Goal: Task Accomplishment & Management: Use online tool/utility

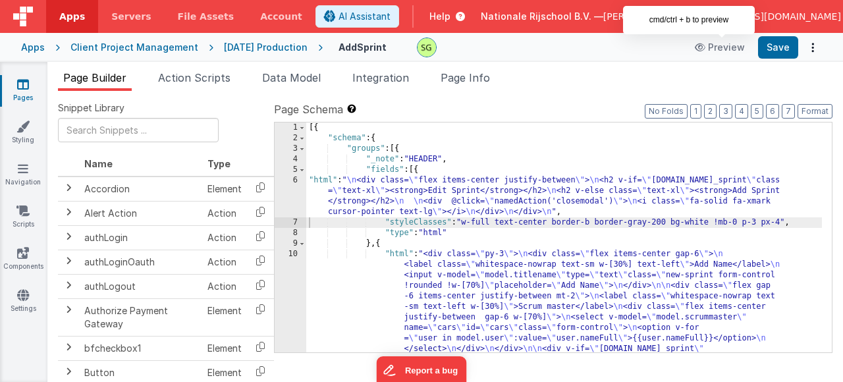
click at [28, 80] on icon at bounding box center [23, 84] width 12 height 13
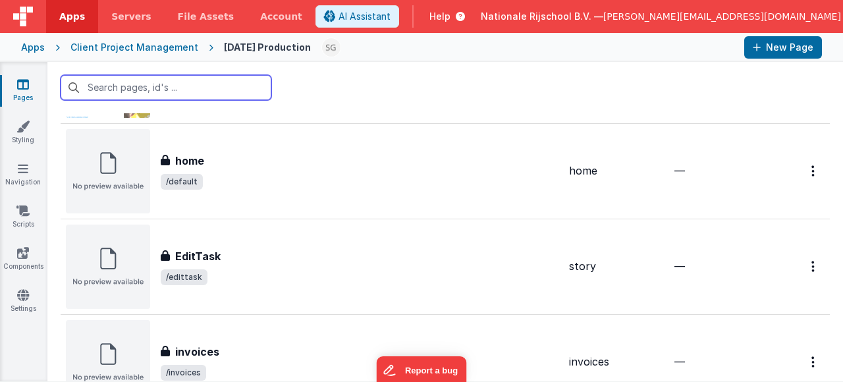
scroll to position [635, 0]
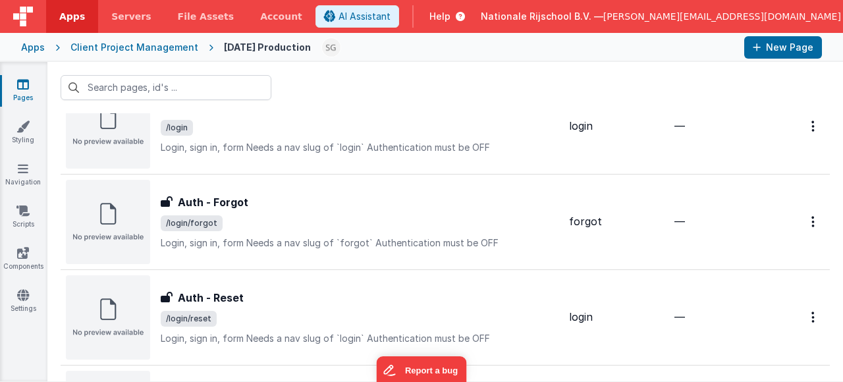
click at [34, 49] on div "Apps" at bounding box center [33, 47] width 24 height 13
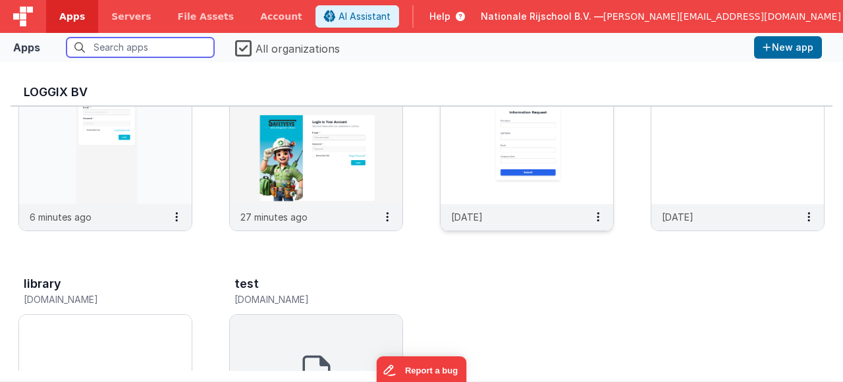
scroll to position [739, 0]
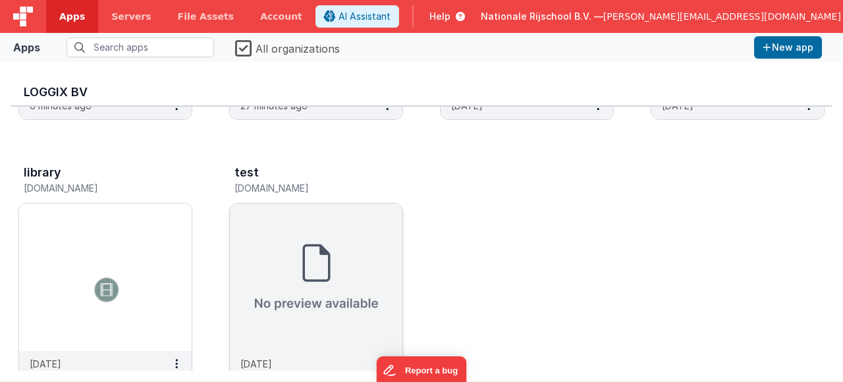
click at [337, 245] on img at bounding box center [316, 278] width 173 height 148
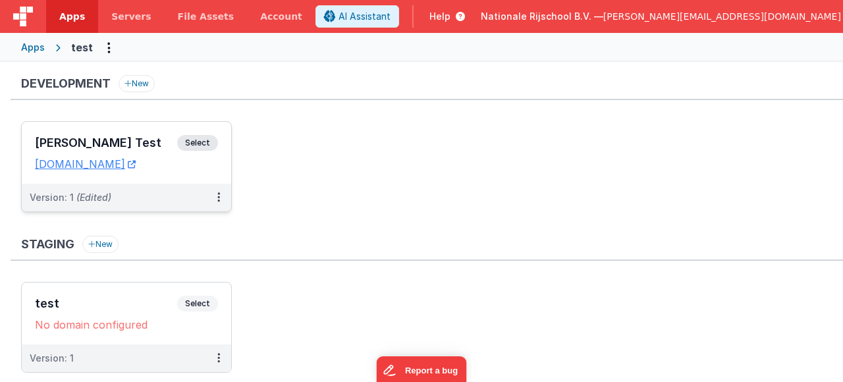
click at [211, 142] on span "Select" at bounding box center [197, 143] width 41 height 16
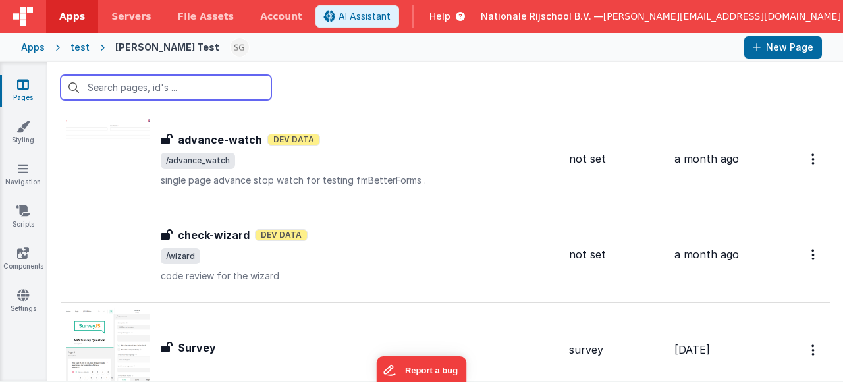
scroll to position [2115, 0]
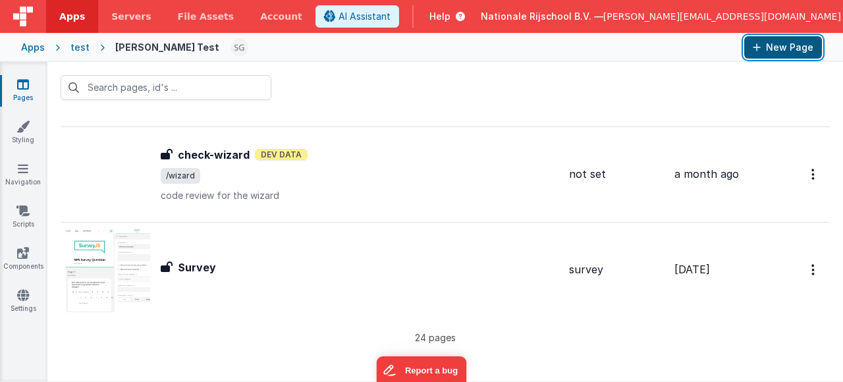
click at [782, 47] on button "New Page" at bounding box center [783, 47] width 78 height 22
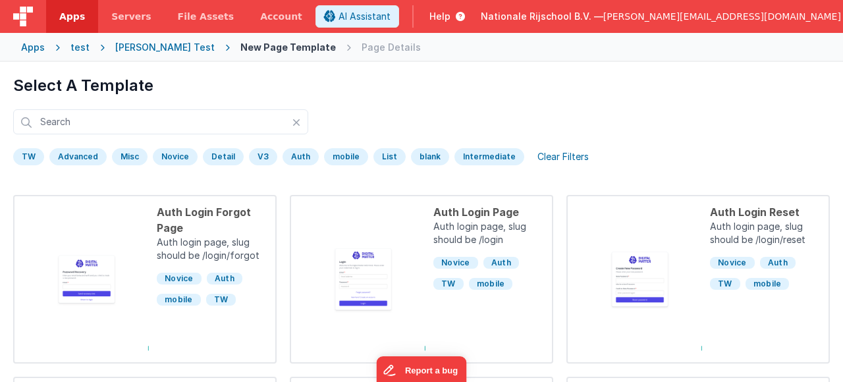
click at [78, 48] on div "test" at bounding box center [79, 47] width 19 height 13
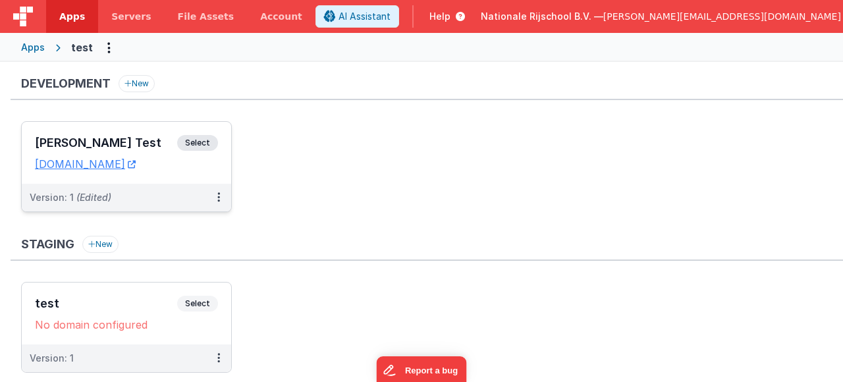
click at [198, 145] on span "Select" at bounding box center [197, 143] width 41 height 16
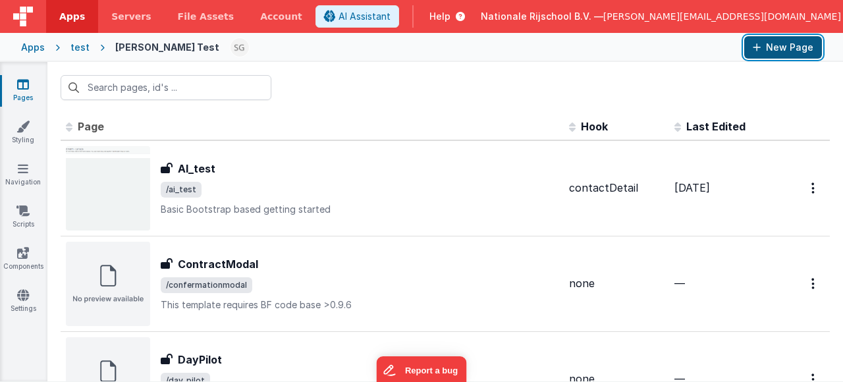
click at [789, 48] on button "New Page" at bounding box center [783, 47] width 78 height 22
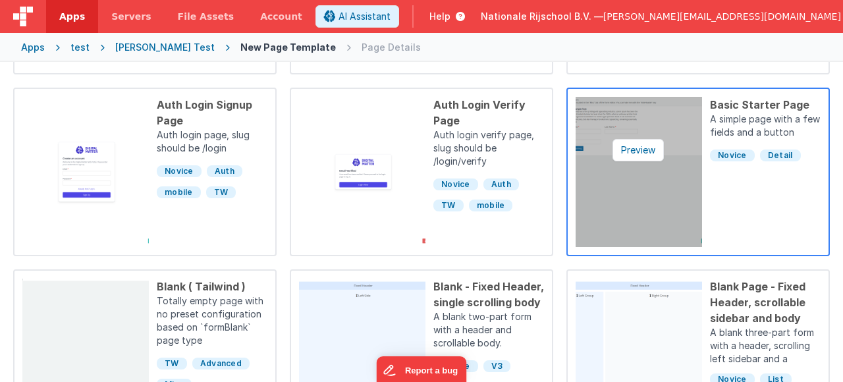
scroll to position [335, 0]
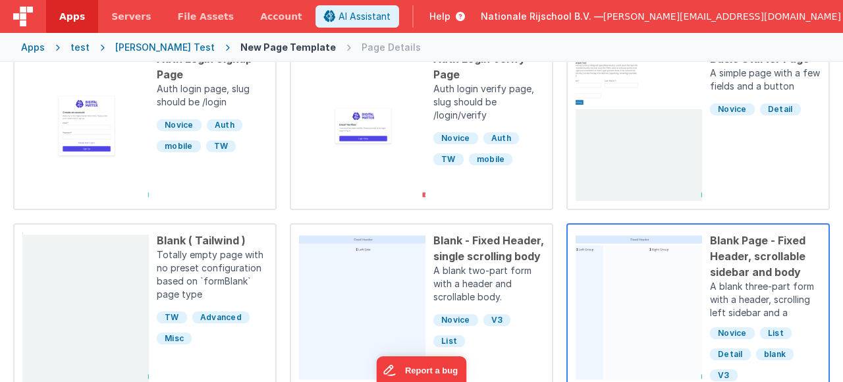
click at [742, 271] on div "Blank Page - Fixed Header, scrollable sidebar and body" at bounding box center [765, 256] width 111 height 47
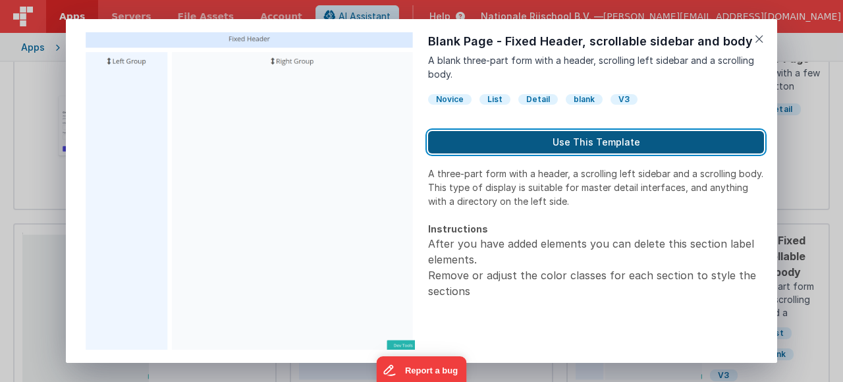
click at [481, 142] on button "Use This Template" at bounding box center [596, 142] width 336 height 22
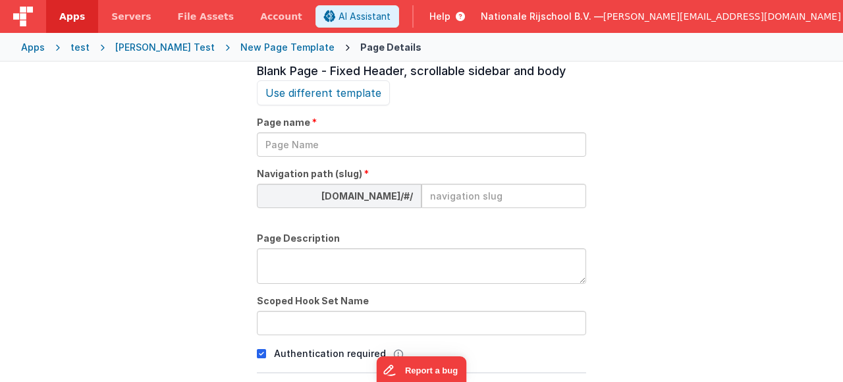
scroll to position [45, 0]
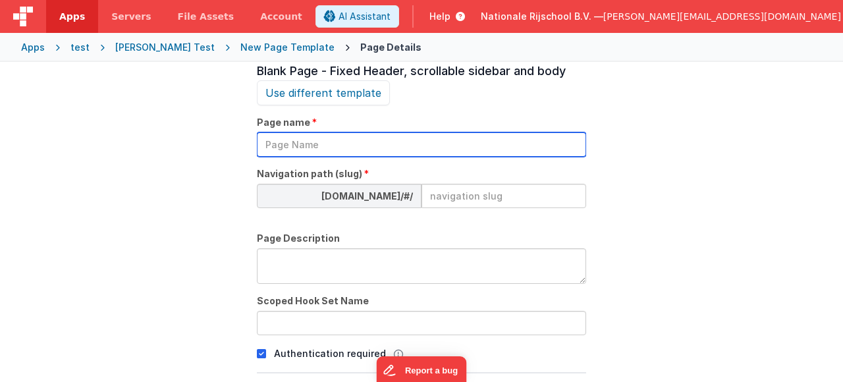
click at [350, 138] on input "text" at bounding box center [421, 144] width 329 height 24
type input "b"
type input "bhushan_test"
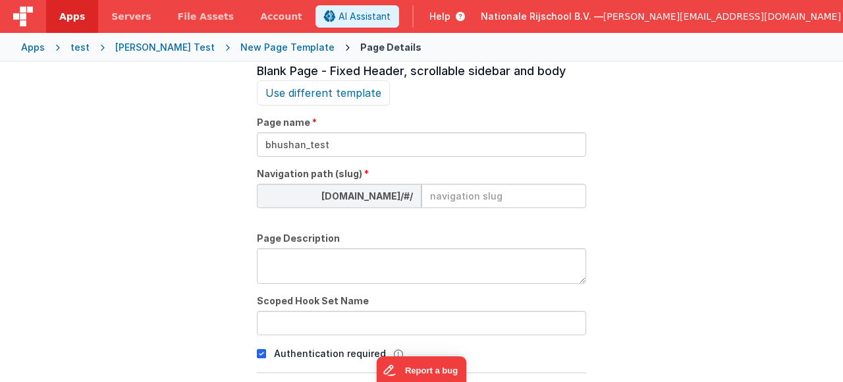
click at [447, 194] on input at bounding box center [504, 196] width 165 height 24
type input "bhushan"
click at [424, 262] on textarea at bounding box center [421, 266] width 329 height 36
type textarea "test page"
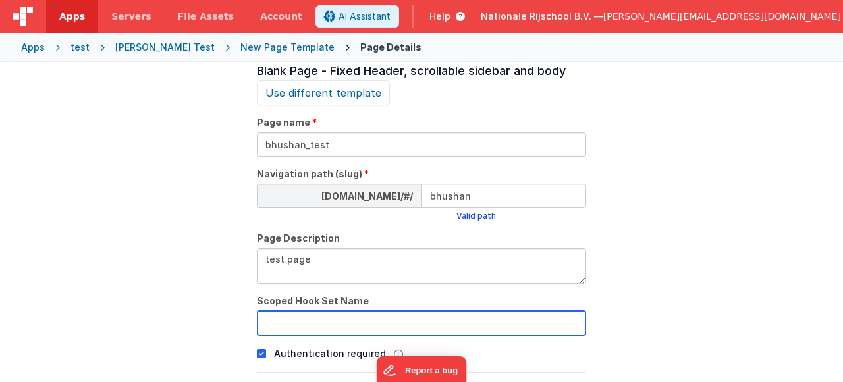
click at [395, 321] on input "text" at bounding box center [421, 323] width 329 height 24
type input "test_page"
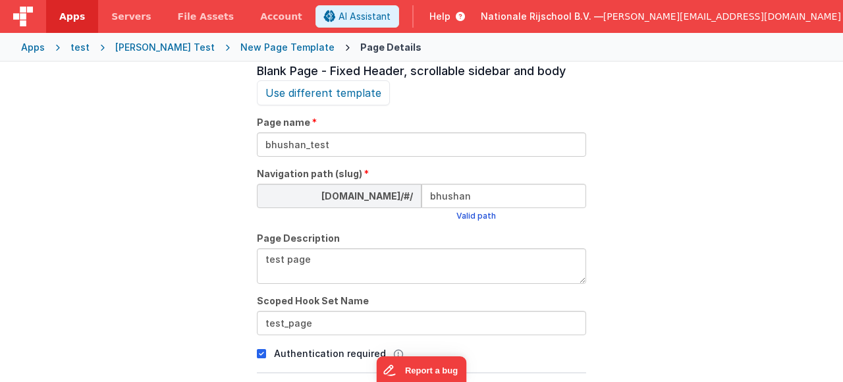
click at [692, 297] on div "Page Details Preview Auth Login Forgot Page Auth login page, slug should be /lo…" at bounding box center [421, 253] width 843 height 382
click at [711, 170] on div "Page Details Preview Auth Login Forgot Page Auth login page, slug should be /lo…" at bounding box center [421, 253] width 843 height 382
click at [458, 356] on button "Report a bug" at bounding box center [421, 368] width 90 height 28
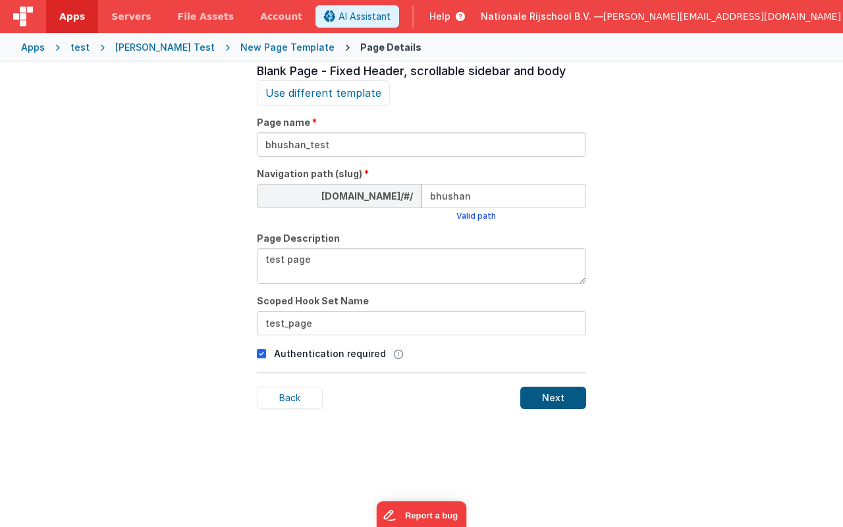
click at [543, 381] on div "Next" at bounding box center [553, 398] width 66 height 22
click at [260, 356] on icon at bounding box center [261, 354] width 9 height 16
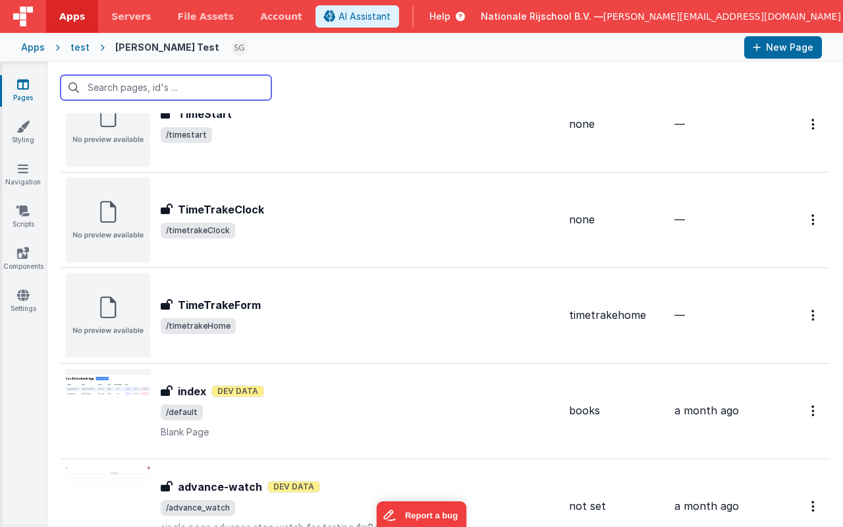
scroll to position [2066, 0]
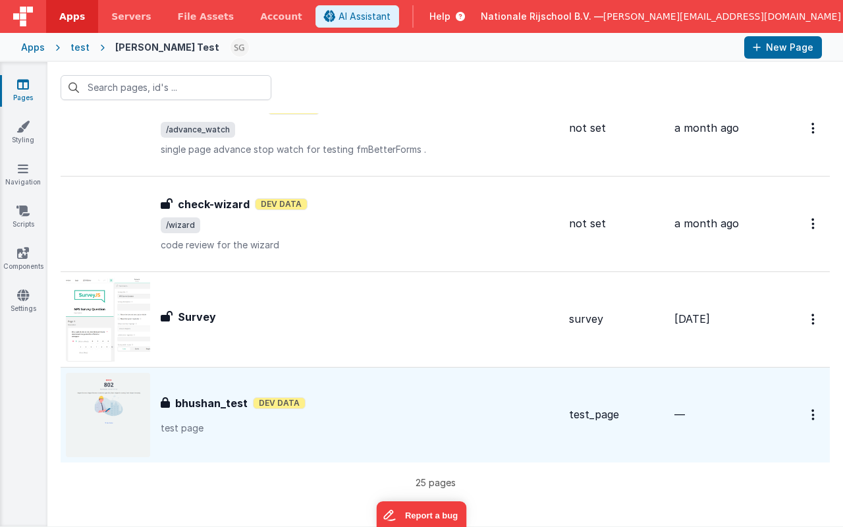
click at [382, 381] on div "bhushan_test Dev Data" at bounding box center [360, 403] width 398 height 16
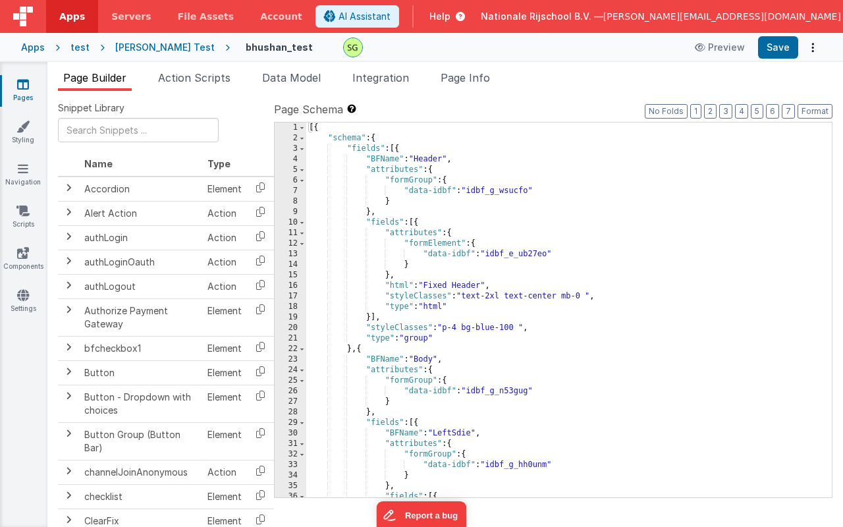
click at [293, 309] on div "18" at bounding box center [291, 307] width 32 height 11
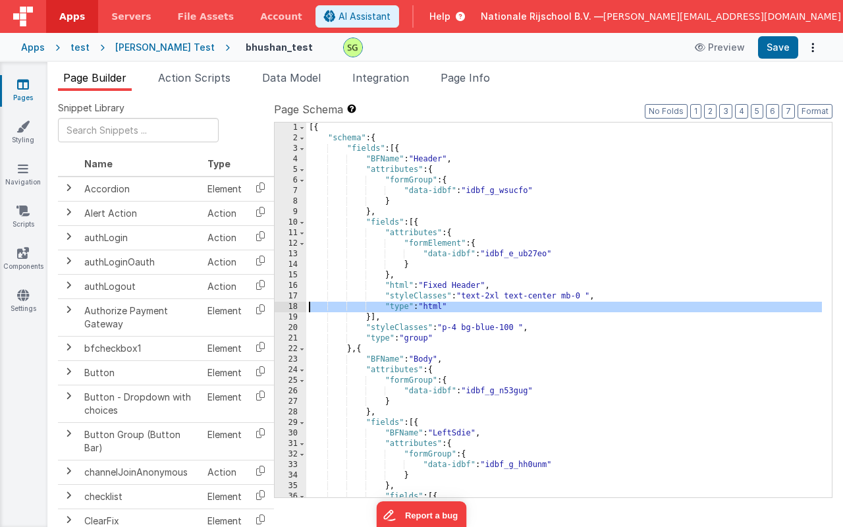
click at [293, 309] on div "18" at bounding box center [291, 307] width 32 height 11
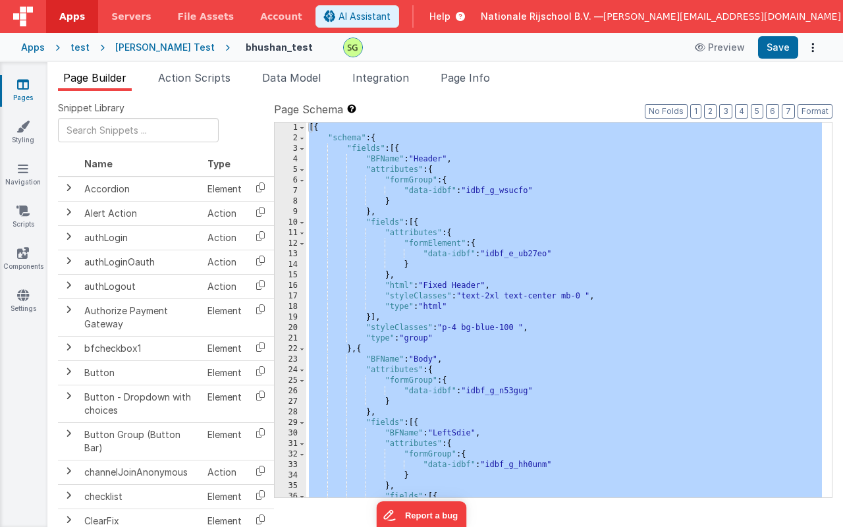
click at [293, 309] on div "18" at bounding box center [291, 307] width 32 height 11
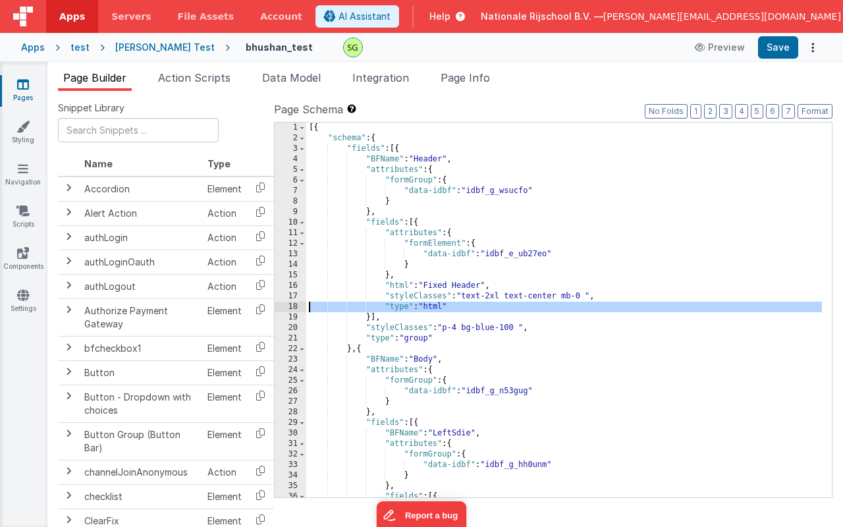
click at [293, 309] on div "18" at bounding box center [291, 307] width 32 height 11
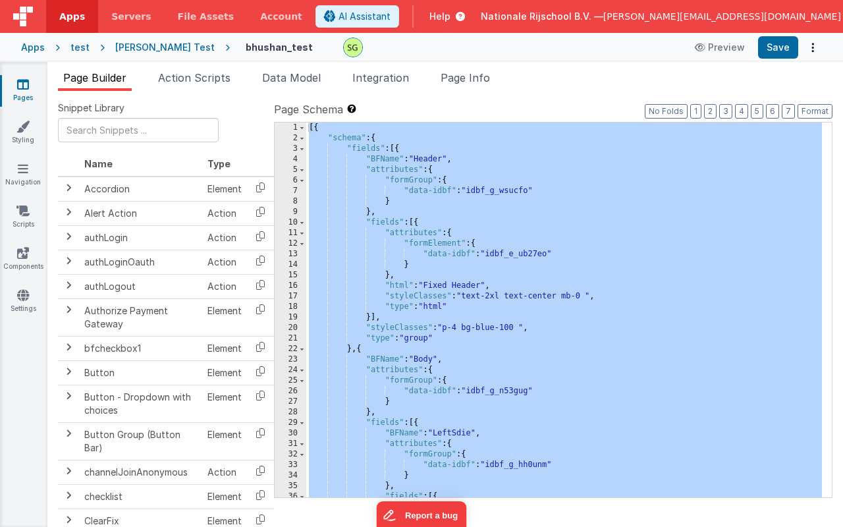
click at [293, 309] on div "18" at bounding box center [291, 307] width 32 height 11
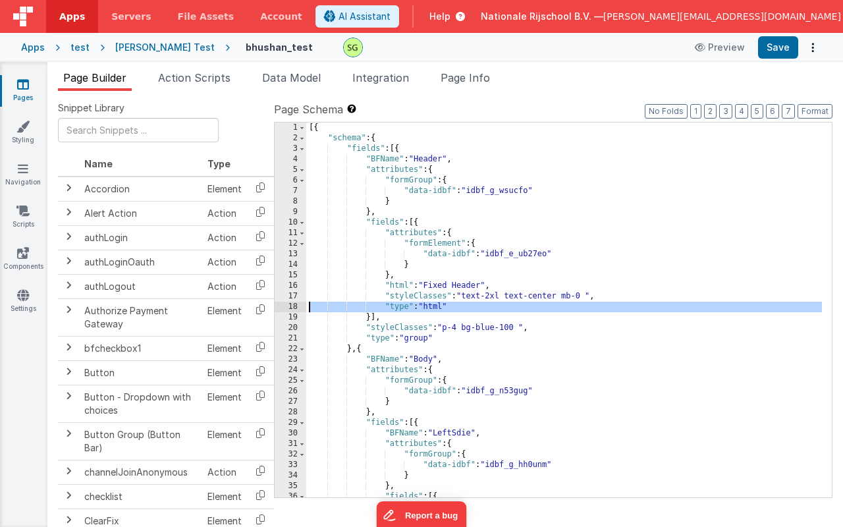
click at [293, 309] on div "18" at bounding box center [291, 307] width 32 height 11
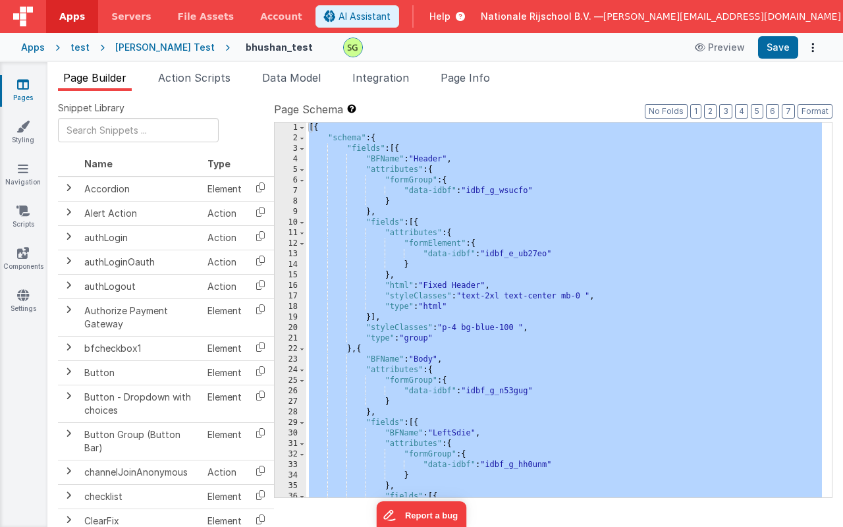
click at [293, 309] on div "18" at bounding box center [291, 307] width 32 height 11
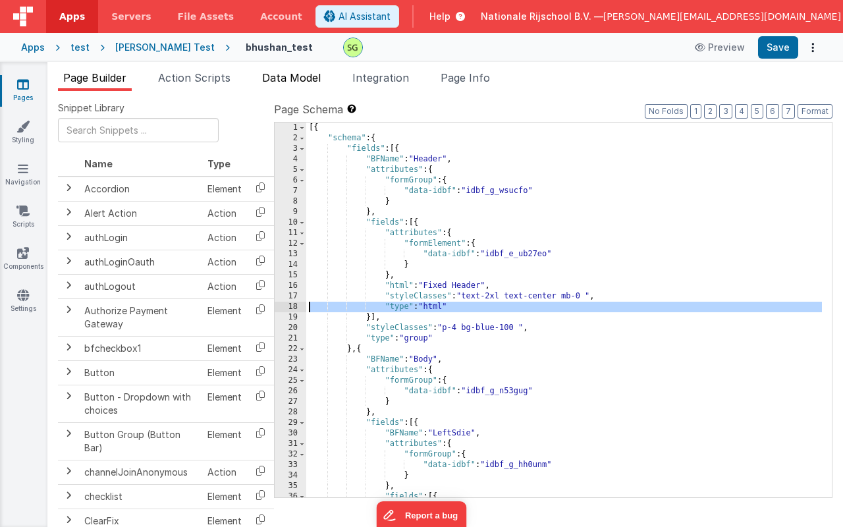
click at [290, 72] on span "Data Model" at bounding box center [291, 77] width 59 height 13
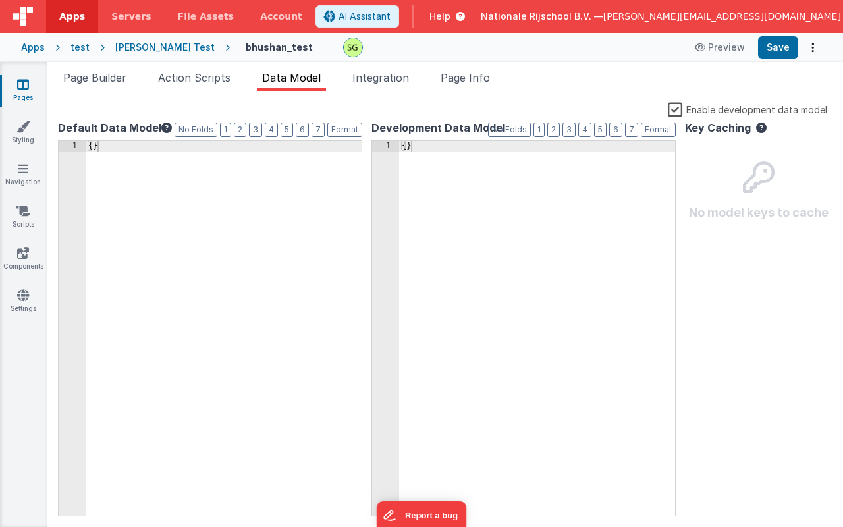
click at [676, 106] on label "Enable development data model" at bounding box center [747, 108] width 159 height 15
click at [0, 0] on input "Enable development data model" at bounding box center [0, 0] width 0 height 0
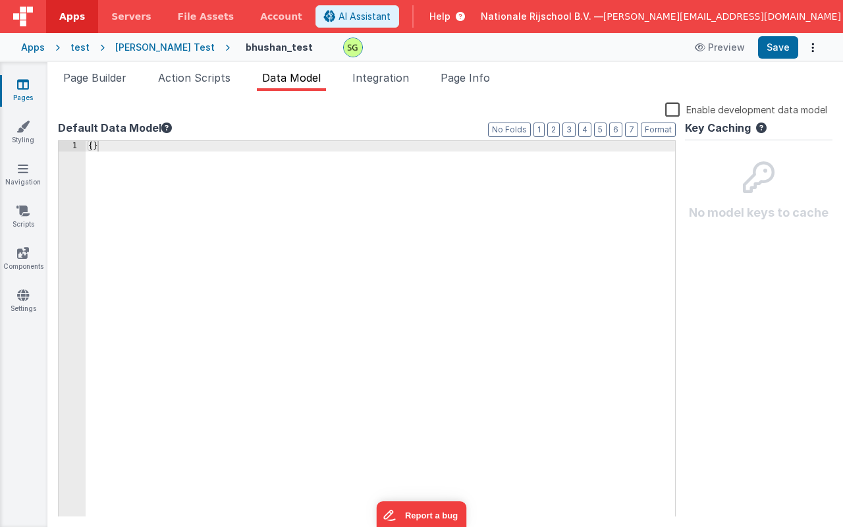
click at [676, 106] on label "Enable development data model" at bounding box center [746, 108] width 162 height 15
click at [0, 0] on input "Enable development data model" at bounding box center [0, 0] width 0 height 0
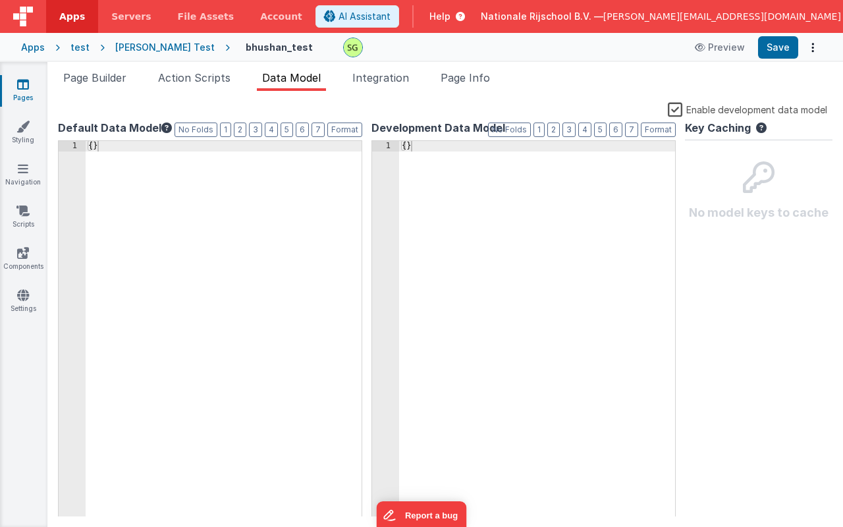
click at [676, 107] on label "Enable development data model" at bounding box center [747, 108] width 159 height 15
click at [0, 0] on input "Enable development data model" at bounding box center [0, 0] width 0 height 0
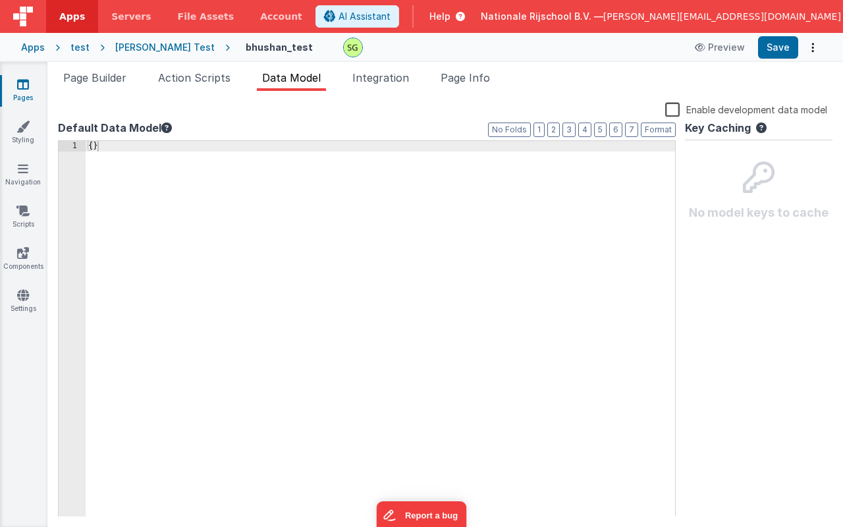
click at [676, 107] on label "Enable development data model" at bounding box center [746, 108] width 162 height 15
click at [0, 0] on input "Enable development data model" at bounding box center [0, 0] width 0 height 0
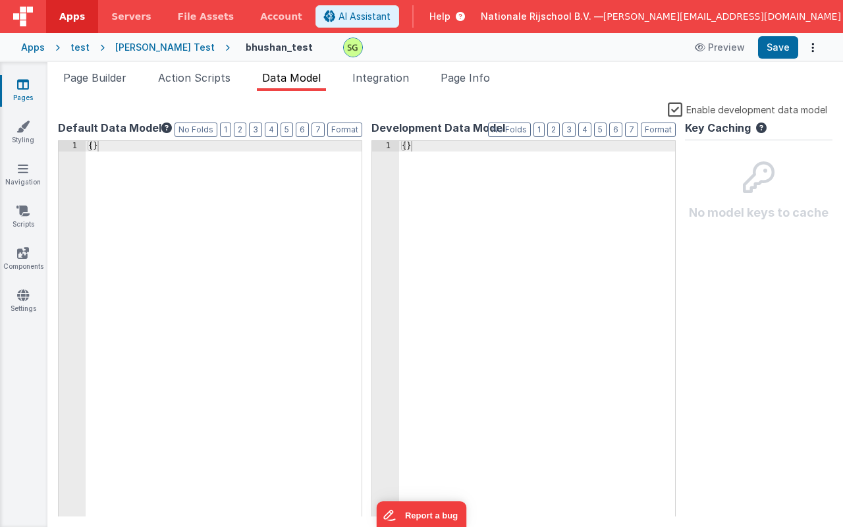
click at [676, 107] on label "Enable development data model" at bounding box center [747, 108] width 159 height 15
click at [0, 0] on input "Enable development data model" at bounding box center [0, 0] width 0 height 0
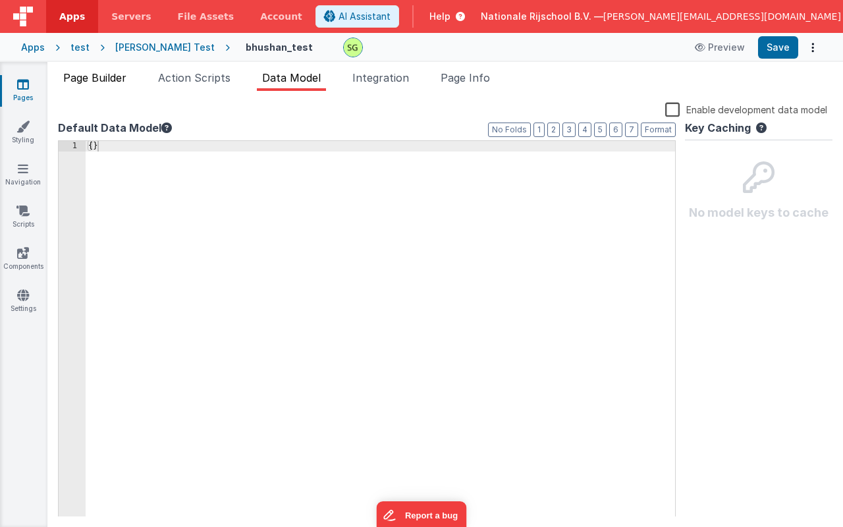
click at [84, 78] on span "Page Builder" at bounding box center [94, 77] width 63 height 13
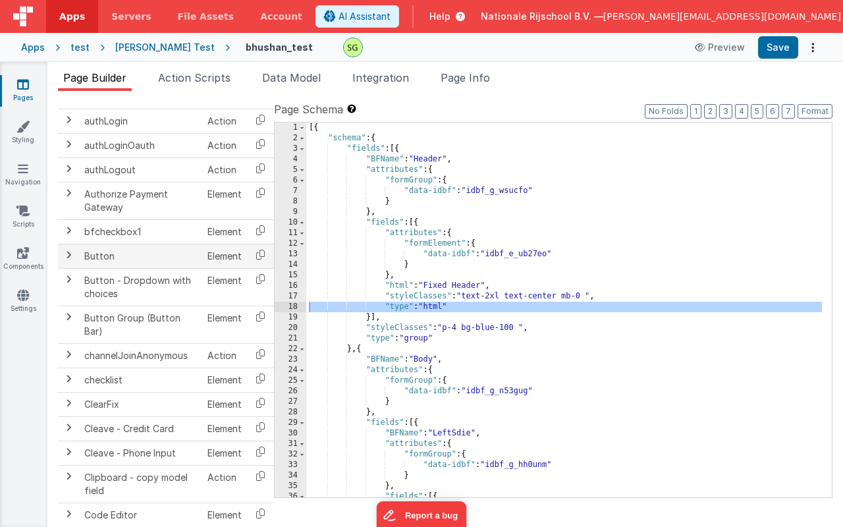
scroll to position [144, 0]
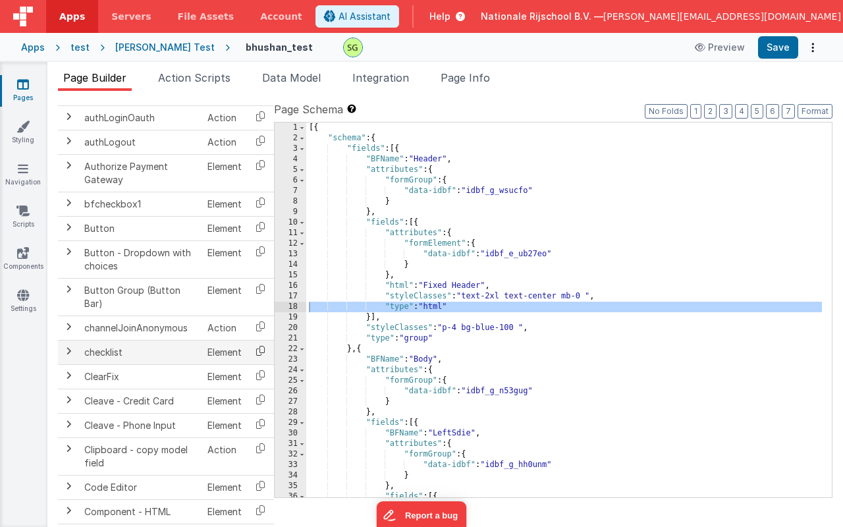
click at [260, 352] on icon at bounding box center [260, 351] width 27 height 20
click at [130, 355] on td "checklist" at bounding box center [140, 352] width 123 height 24
click at [294, 309] on div "18" at bounding box center [291, 307] width 32 height 11
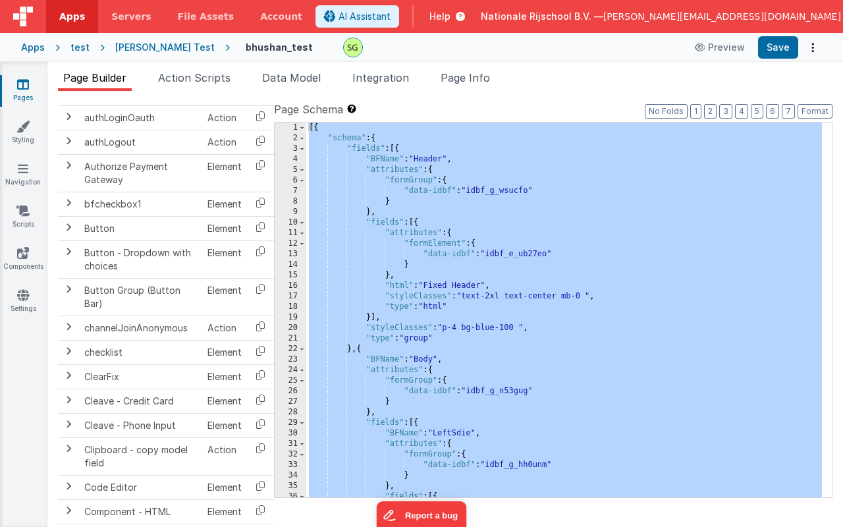
click at [294, 309] on div "18" at bounding box center [291, 307] width 32 height 11
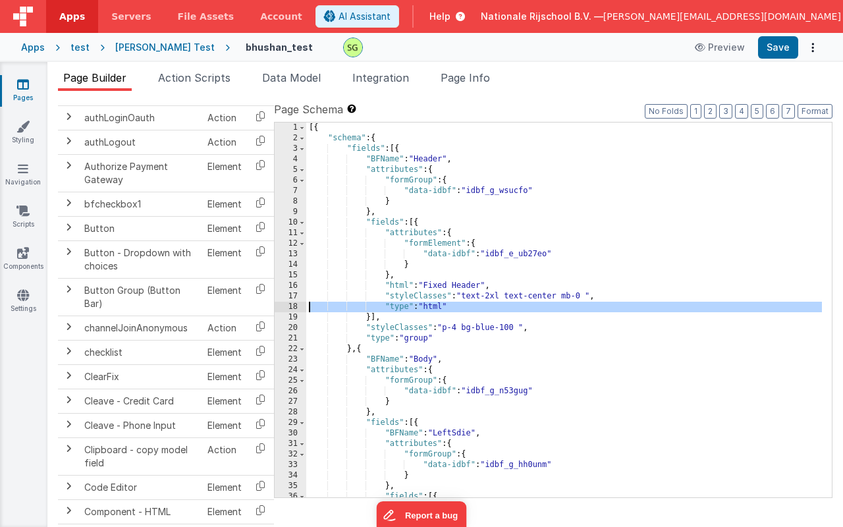
click at [468, 308] on div "[{ "schema" : { "fields" : [{ "BFName" : "Header" , "attributes" : { "formGroup…" at bounding box center [564, 321] width 516 height 396
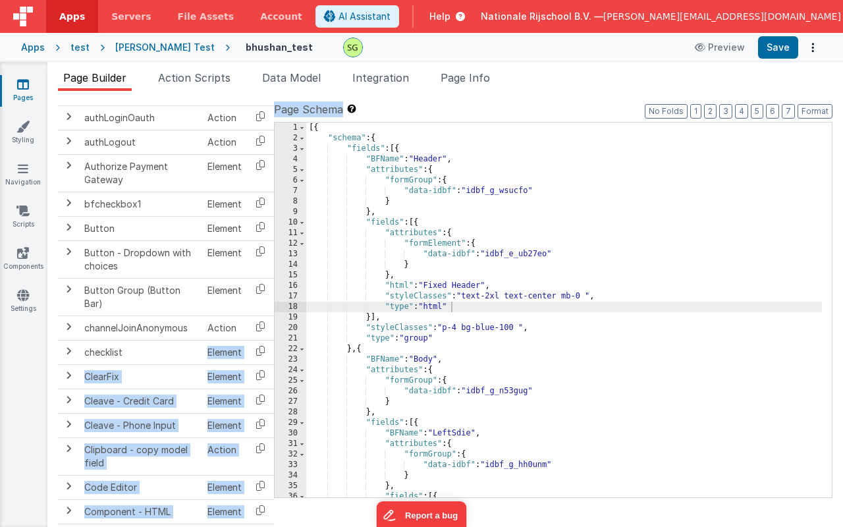
scroll to position [144, 10]
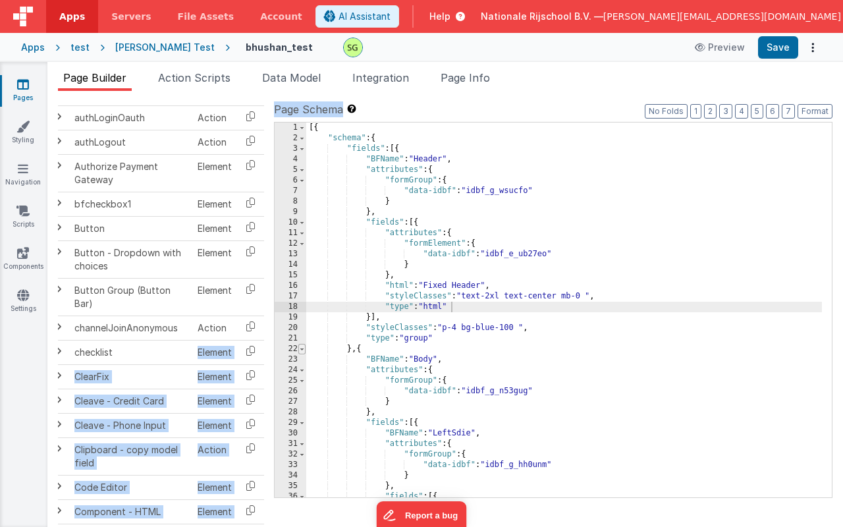
drag, startPoint x: 180, startPoint y: 351, endPoint x: 301, endPoint y: 350, distance: 121.2
click at [306, 351] on div "Snippet Library Name Type Accordion Element Alert Action Action authLogin Actio…" at bounding box center [445, 319] width 775 height 436
click at [254, 346] on icon at bounding box center [250, 351] width 27 height 20
copy div "Element ClearFix Element Cleave - Credit Card Element Cleave - Phone Input Elem…"
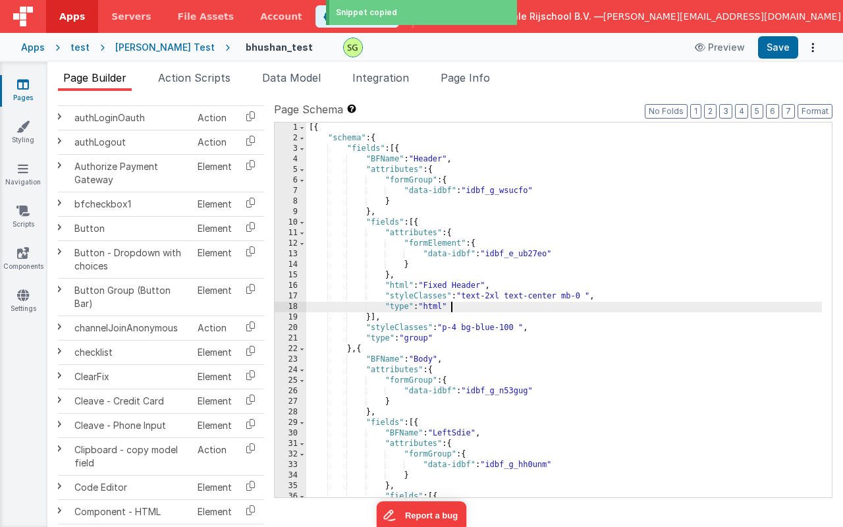
click at [453, 304] on div "[{ "schema" : { "fields" : [{ "BFName" : "Header" , "attributes" : { "formGroup…" at bounding box center [564, 321] width 516 height 396
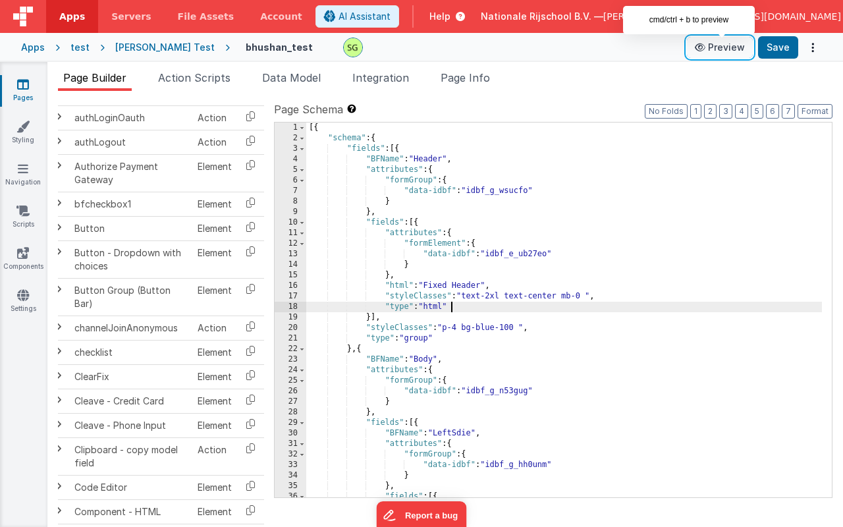
click at [726, 51] on button "Preview" at bounding box center [720, 47] width 66 height 21
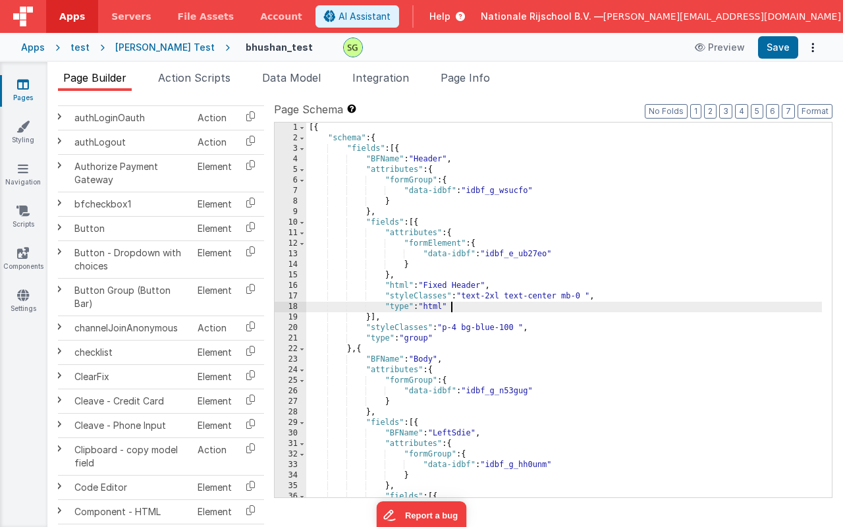
click at [462, 308] on div "[{ "schema" : { "fields" : [{ "BFName" : "Header" , "attributes" : { "formGroup…" at bounding box center [564, 321] width 516 height 396
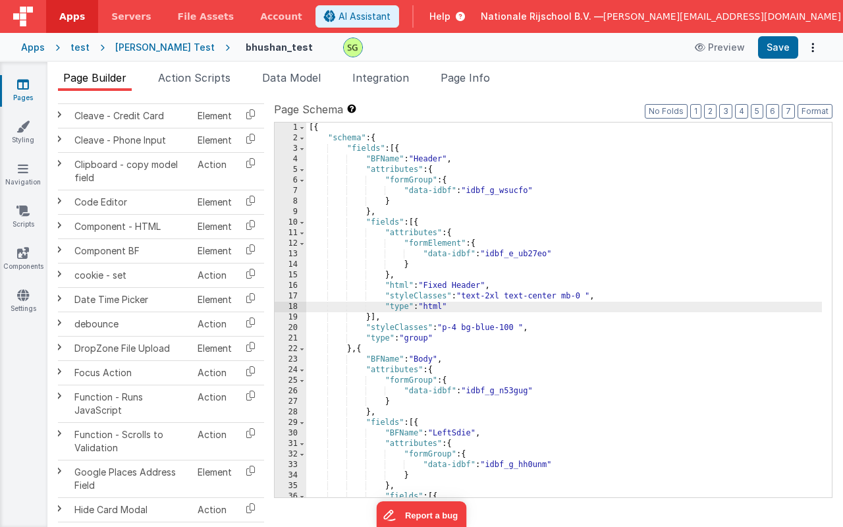
scroll to position [0, 10]
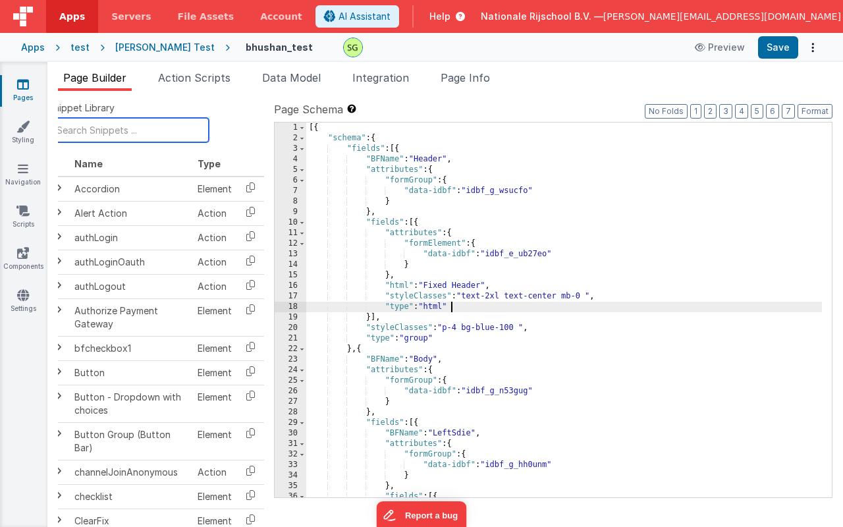
click at [141, 140] on input "text" at bounding box center [128, 130] width 161 height 24
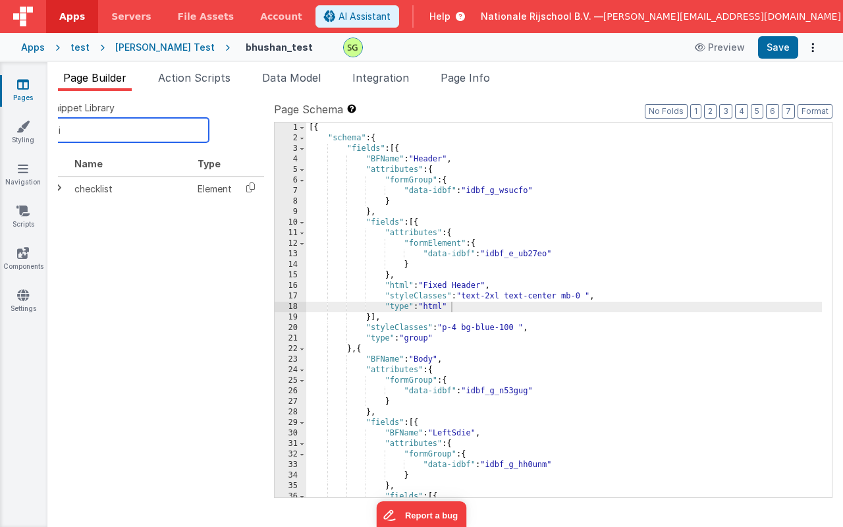
type input "l"
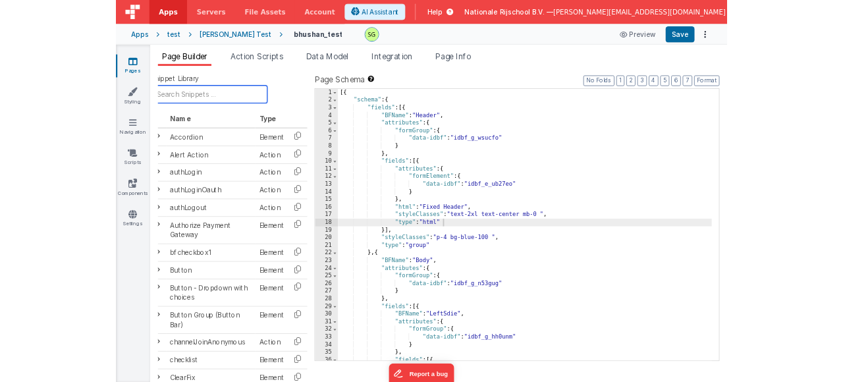
scroll to position [0, 9]
